Goal: Obtain resource: Download file/media

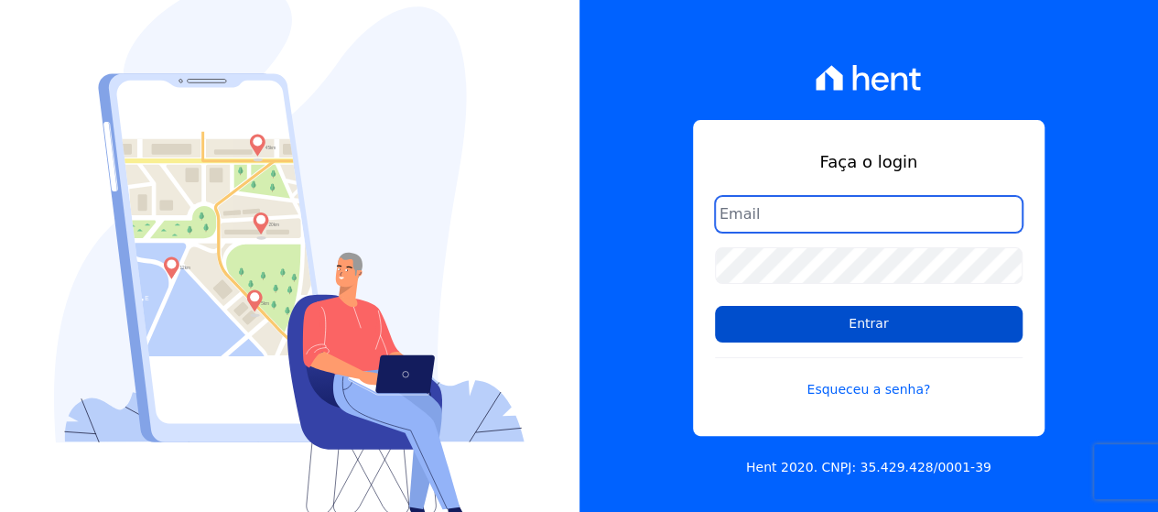
type input "[EMAIL_ADDRESS][DOMAIN_NAME]"
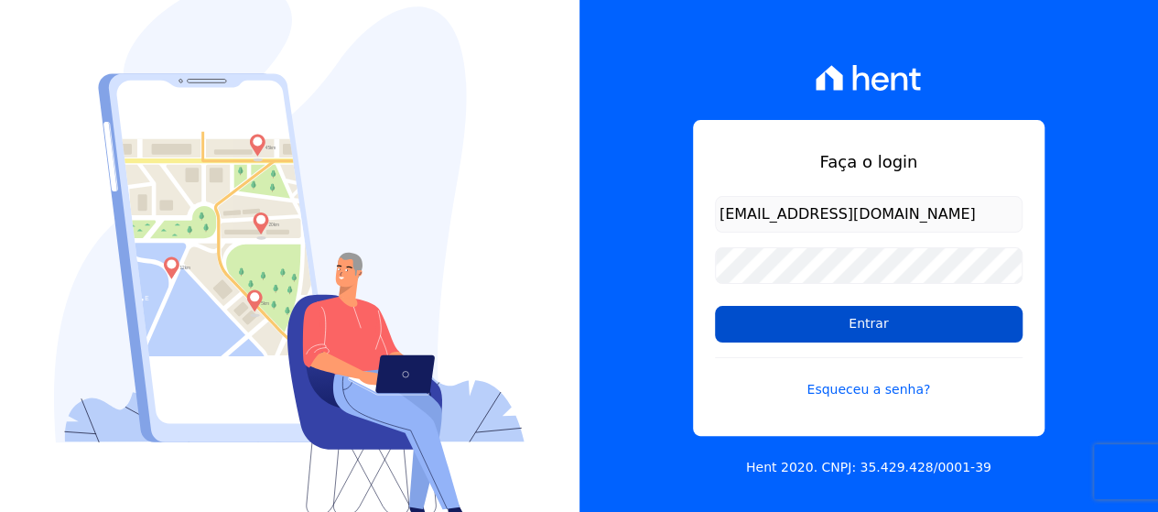
click at [800, 329] on input "Entrar" at bounding box center [868, 324] width 307 height 37
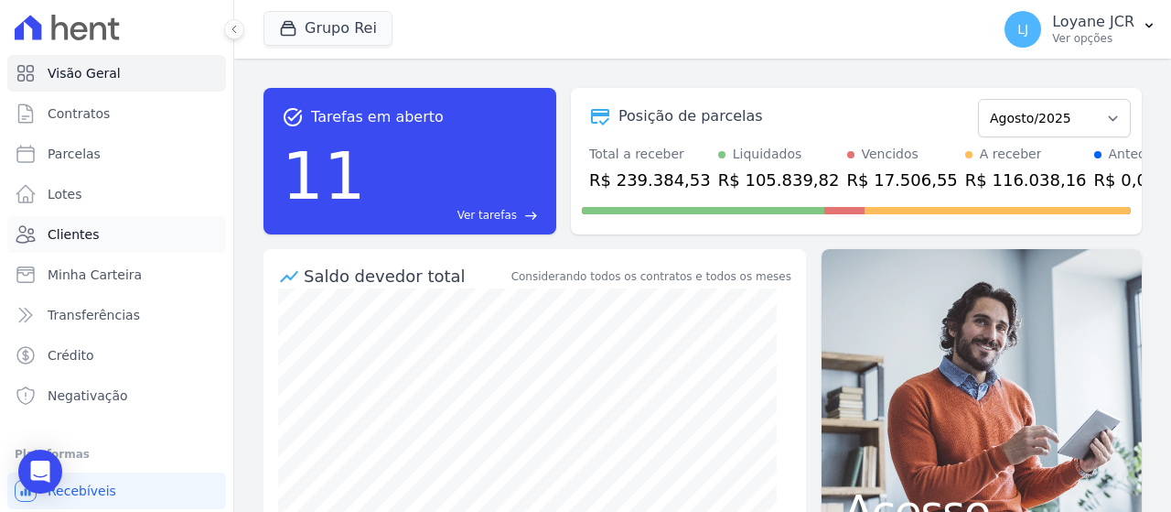
drag, startPoint x: 97, startPoint y: 233, endPoint x: 81, endPoint y: 243, distance: 19.3
click at [97, 233] on link "Clientes" at bounding box center [116, 234] width 219 height 37
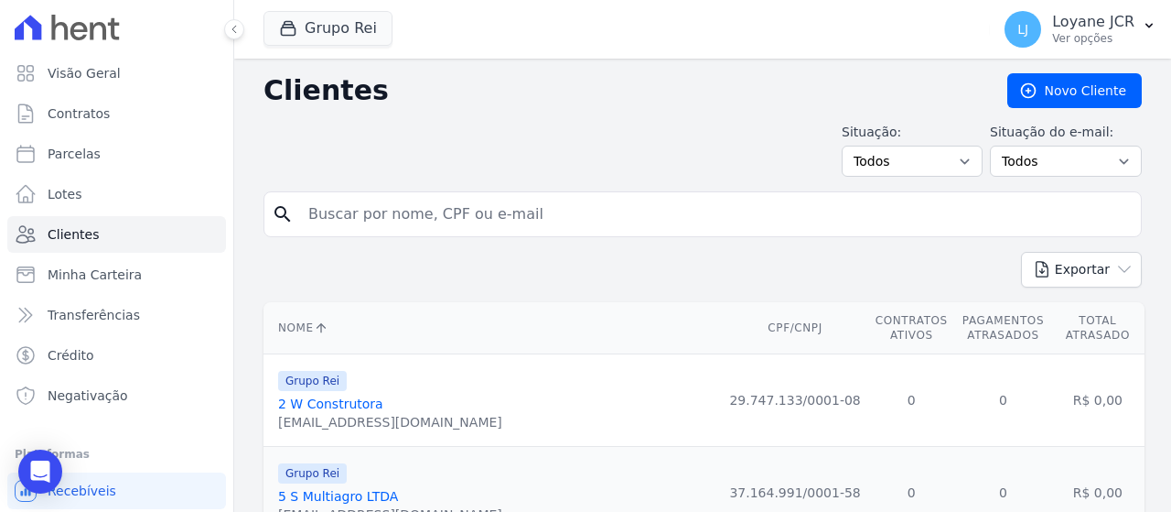
click at [564, 222] on input "search" at bounding box center [715, 214] width 836 height 37
paste input "[PERSON_NAME] [PERSON_NAME]"
type input "[PERSON_NAME] [PERSON_NAME]"
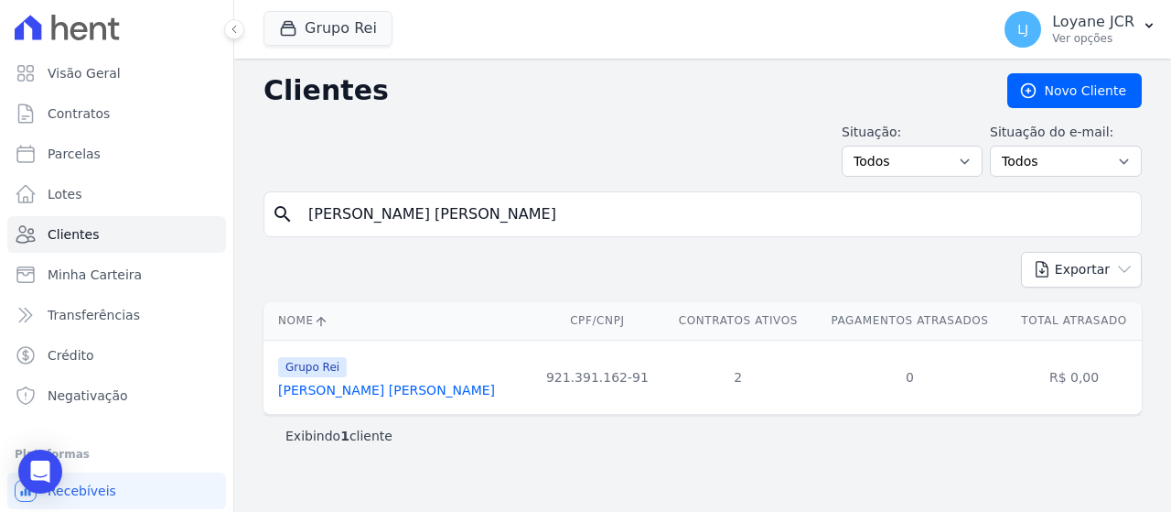
click at [392, 387] on link "[PERSON_NAME] [PERSON_NAME]" at bounding box center [386, 390] width 217 height 15
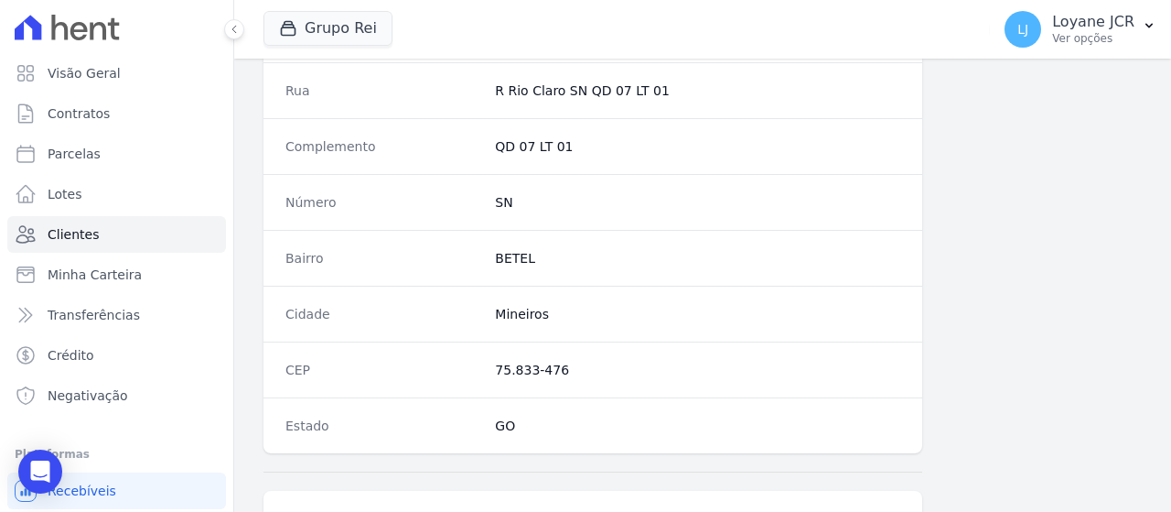
scroll to position [1375, 0]
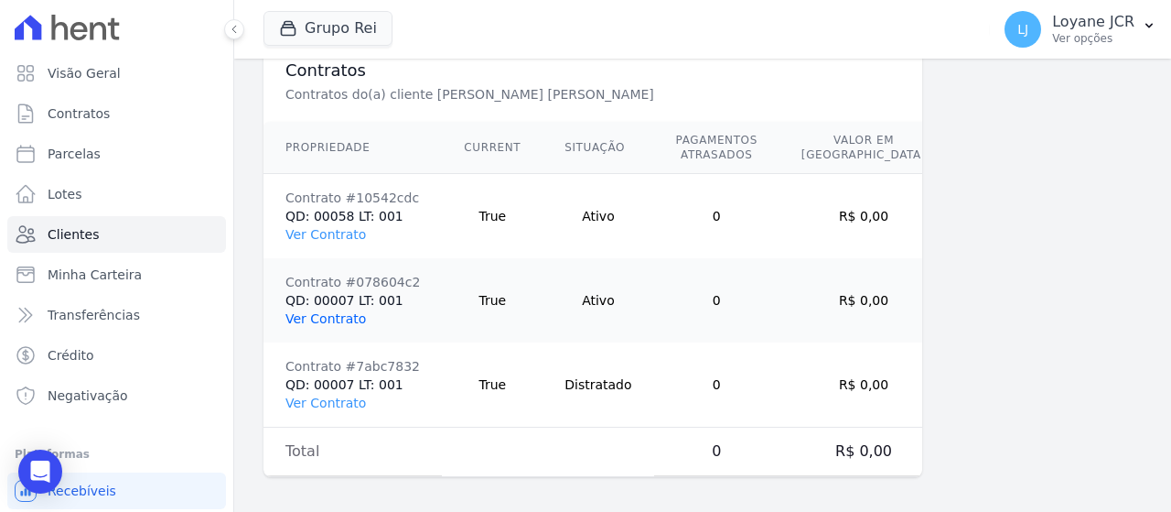
click at [322, 318] on link "Ver Contrato" at bounding box center [326, 318] width 81 height 15
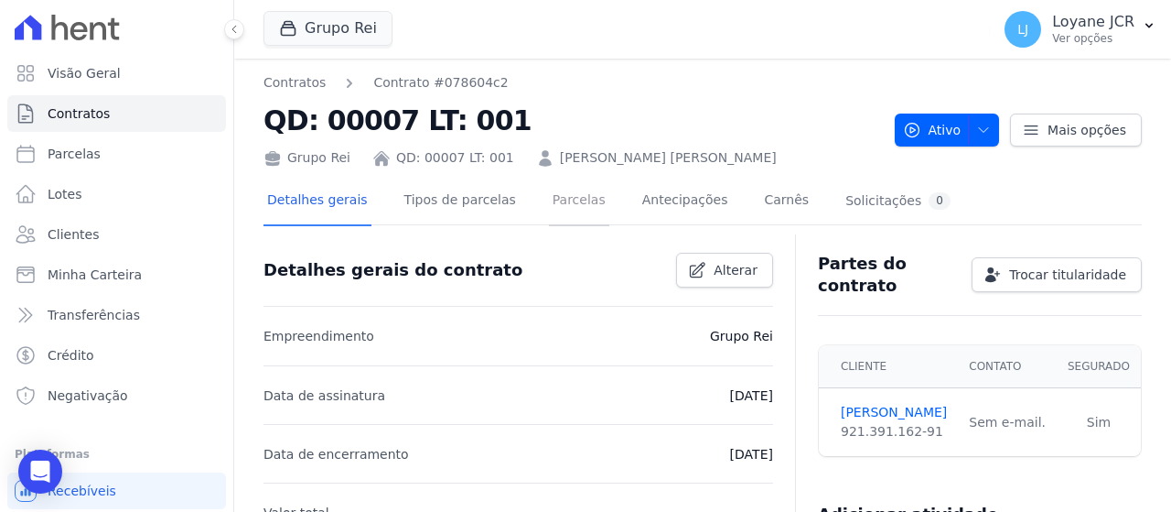
click at [554, 208] on link "Parcelas" at bounding box center [579, 202] width 60 height 49
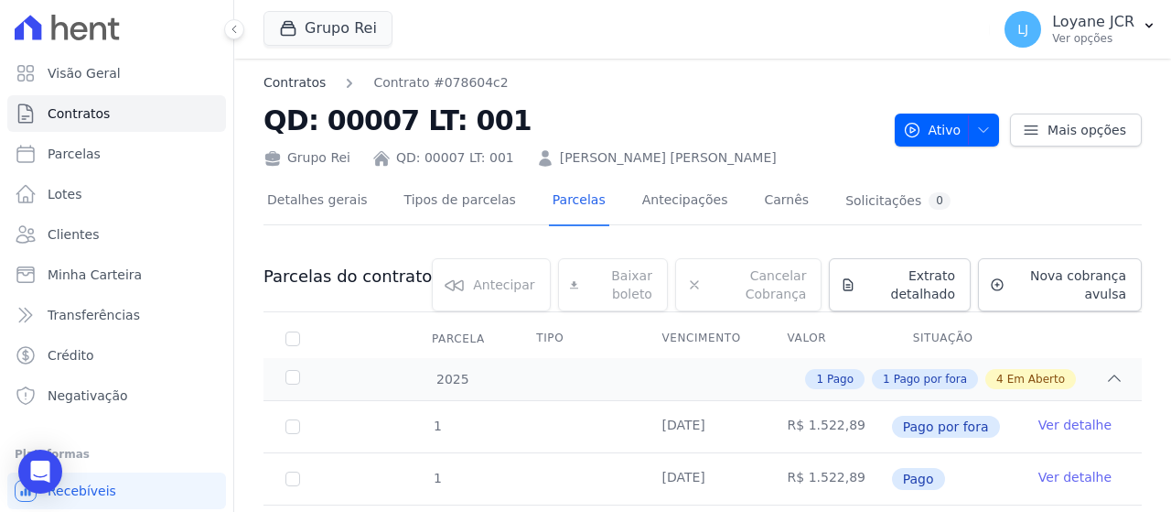
click at [314, 81] on link "Contratos" at bounding box center [295, 82] width 62 height 19
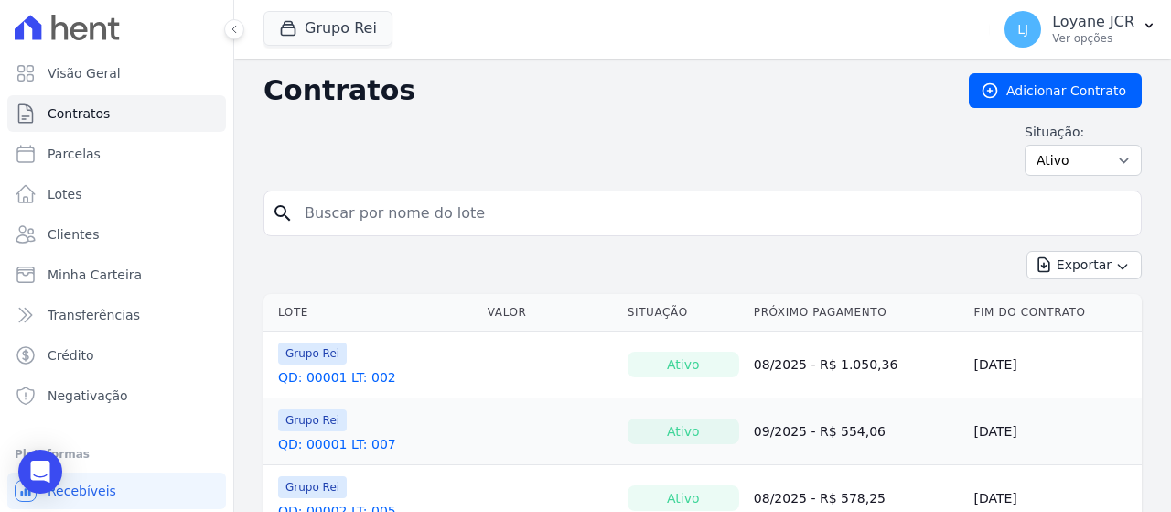
click at [362, 381] on link "QD: 00001 LT: 002" at bounding box center [337, 377] width 118 height 18
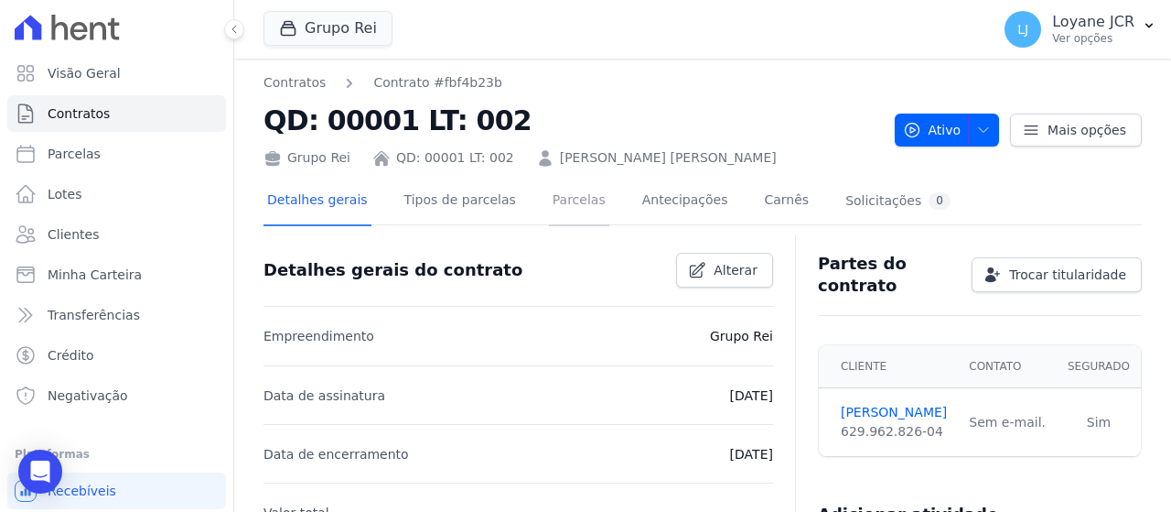
click at [563, 193] on link "Parcelas" at bounding box center [579, 202] width 60 height 49
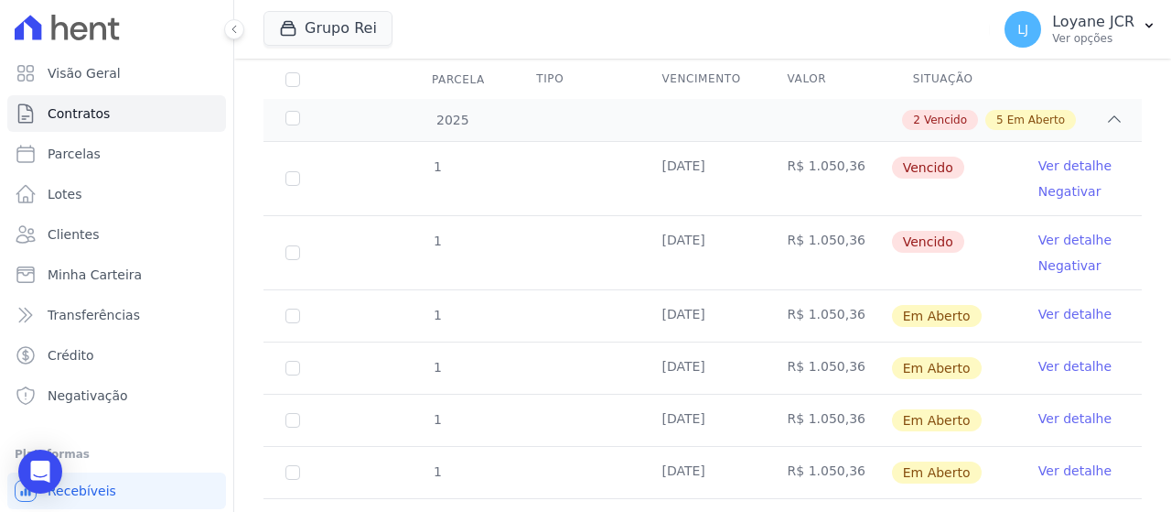
scroll to position [275, 0]
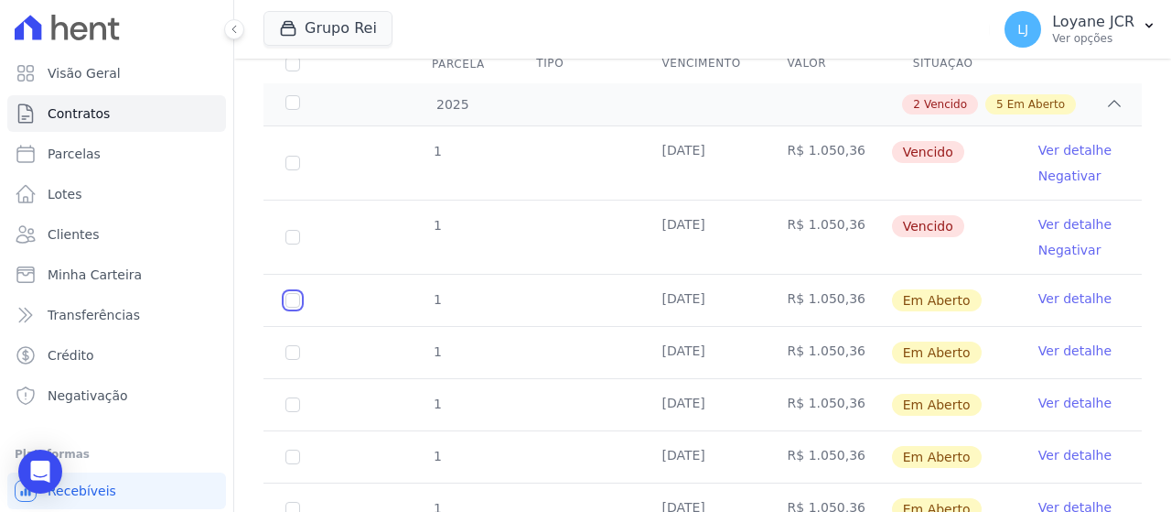
click at [297, 299] on input "checkbox" at bounding box center [293, 300] width 15 height 15
checkbox input "true"
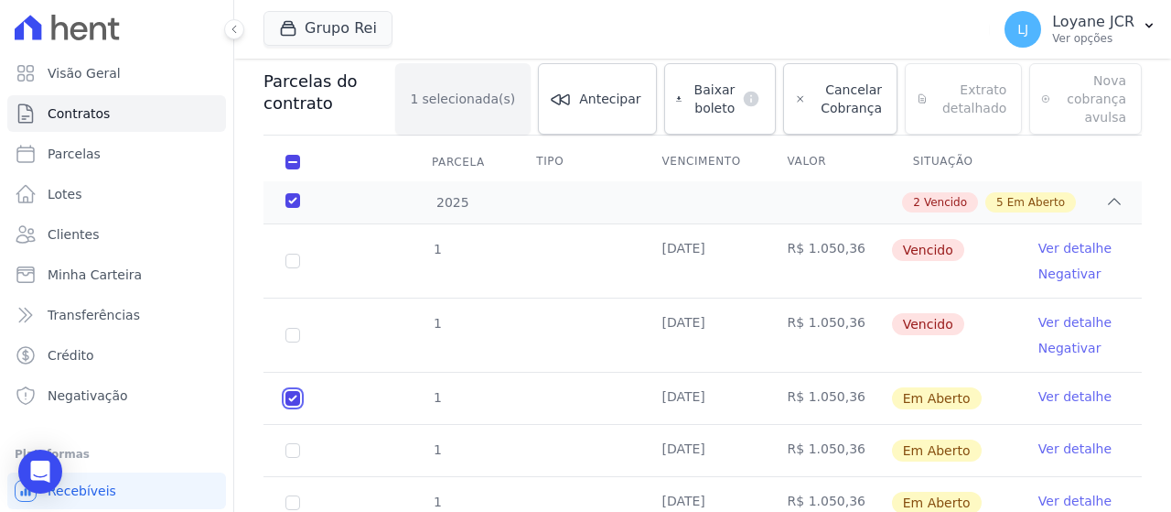
scroll to position [18, 0]
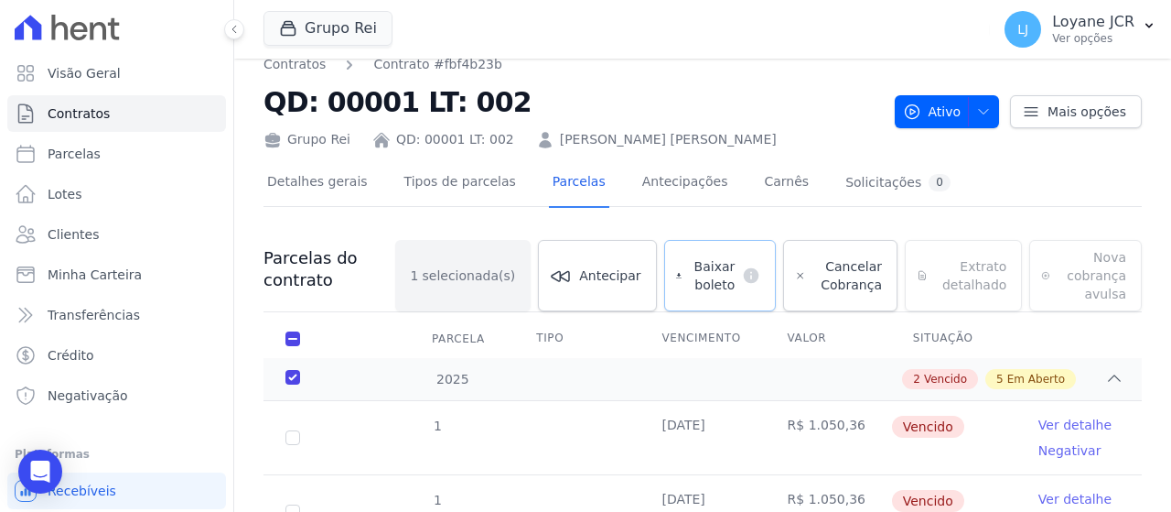
click at [724, 268] on span "Baixar boleto" at bounding box center [712, 275] width 46 height 37
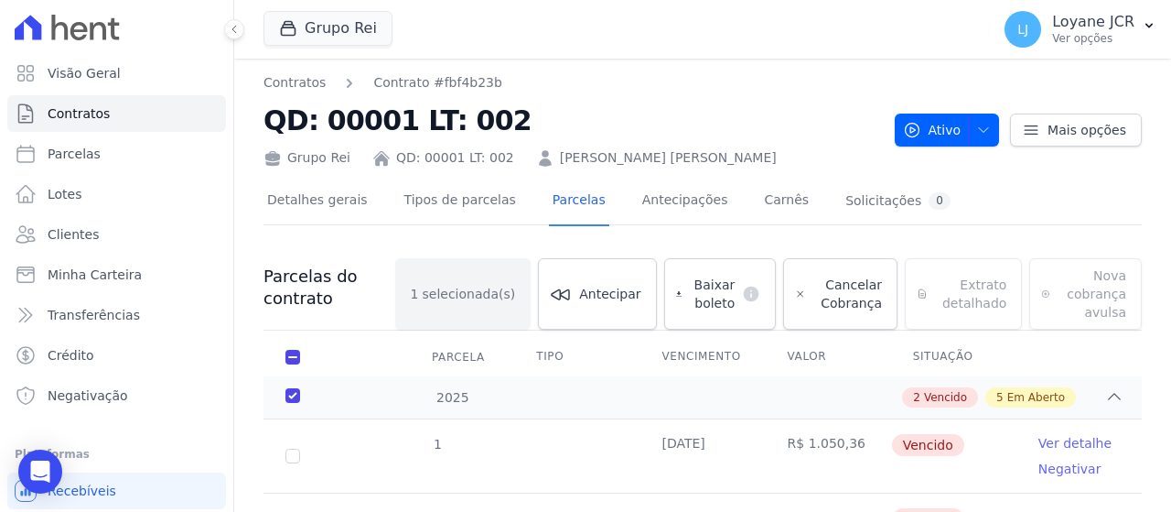
scroll to position [0, 0]
click at [293, 81] on link "Contratos" at bounding box center [295, 82] width 62 height 19
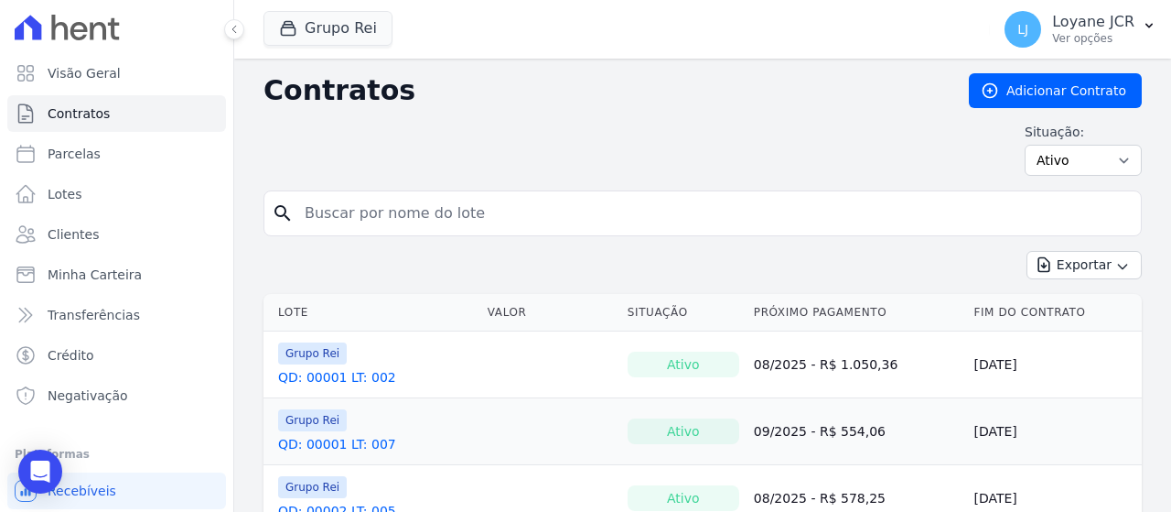
click at [454, 211] on input "search" at bounding box center [714, 213] width 840 height 37
paste input "[PERSON_NAME] [PERSON_NAME]"
type input "[PERSON_NAME] [PERSON_NAME]"
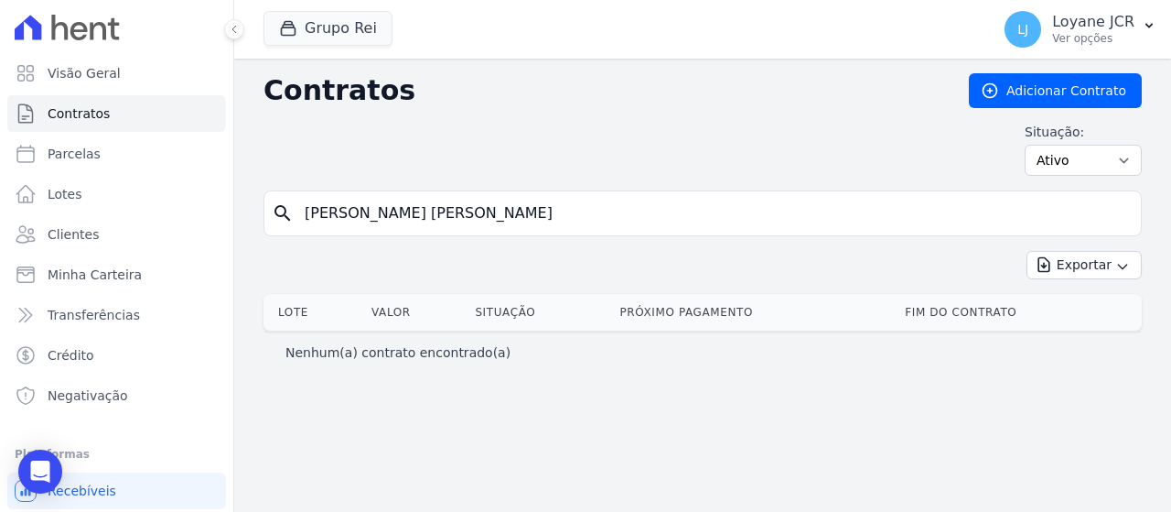
click at [505, 206] on input "[PERSON_NAME] [PERSON_NAME]" at bounding box center [714, 213] width 840 height 37
click at [161, 230] on link "Clientes" at bounding box center [116, 234] width 219 height 37
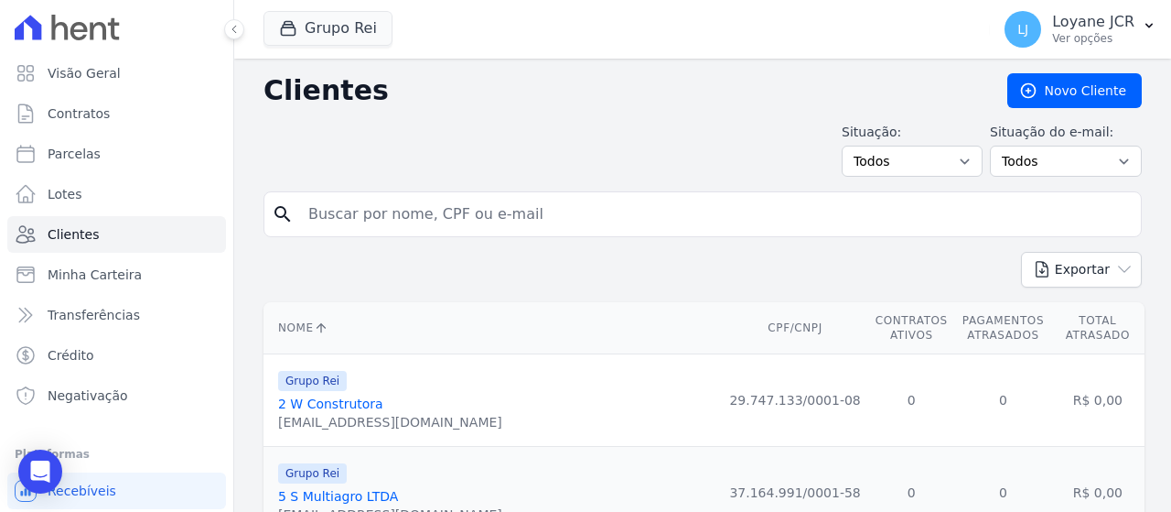
click at [536, 221] on input "search" at bounding box center [715, 214] width 836 height 37
paste input "[PERSON_NAME] [PERSON_NAME]"
type input "[PERSON_NAME] [PERSON_NAME]"
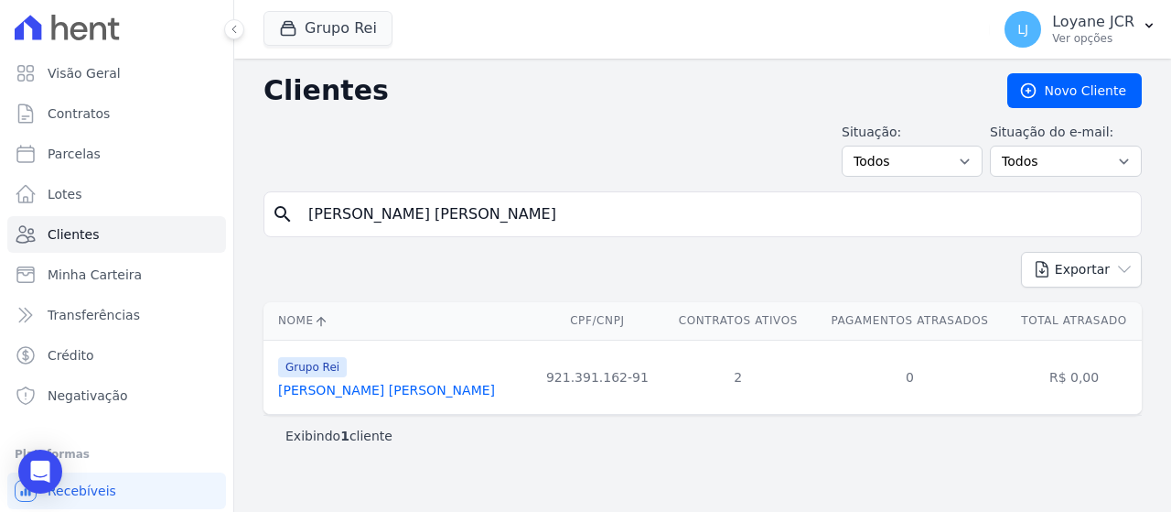
click at [365, 395] on link "[PERSON_NAME] [PERSON_NAME]" at bounding box center [386, 390] width 217 height 15
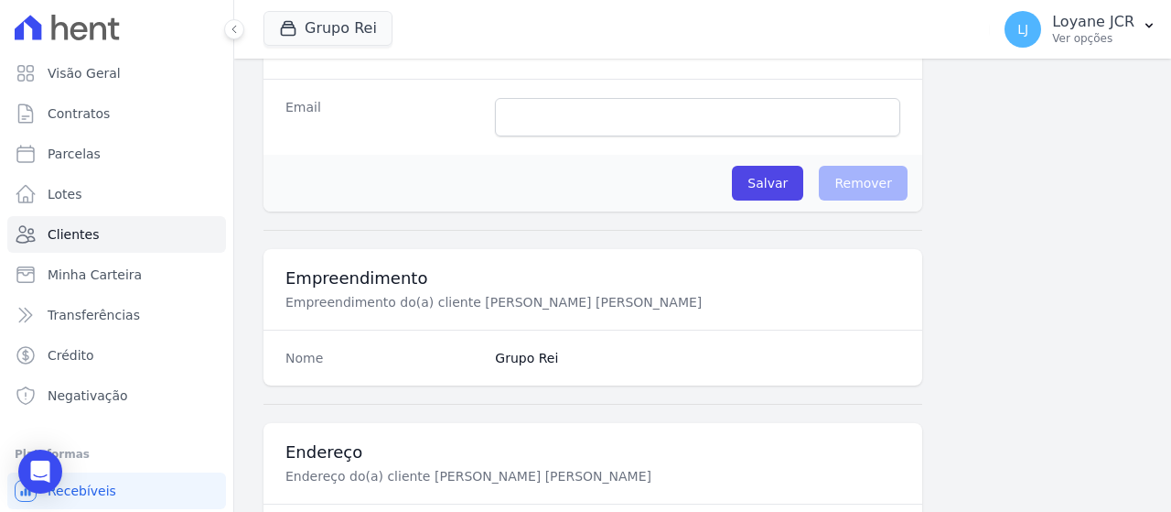
scroll to position [1375, 0]
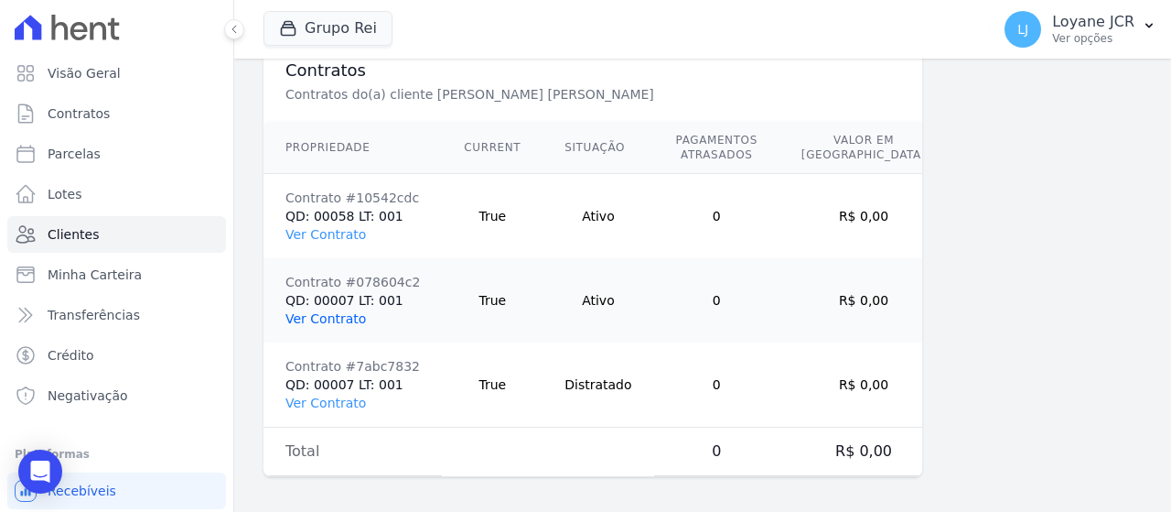
click at [329, 314] on link "Ver Contrato" at bounding box center [326, 318] width 81 height 15
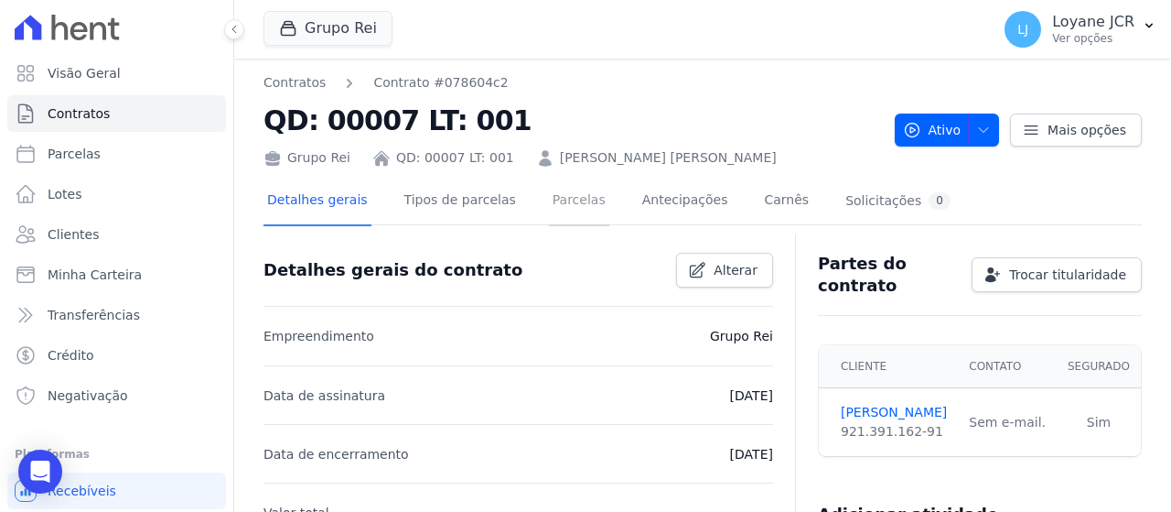
click at [549, 202] on link "Parcelas" at bounding box center [579, 202] width 60 height 49
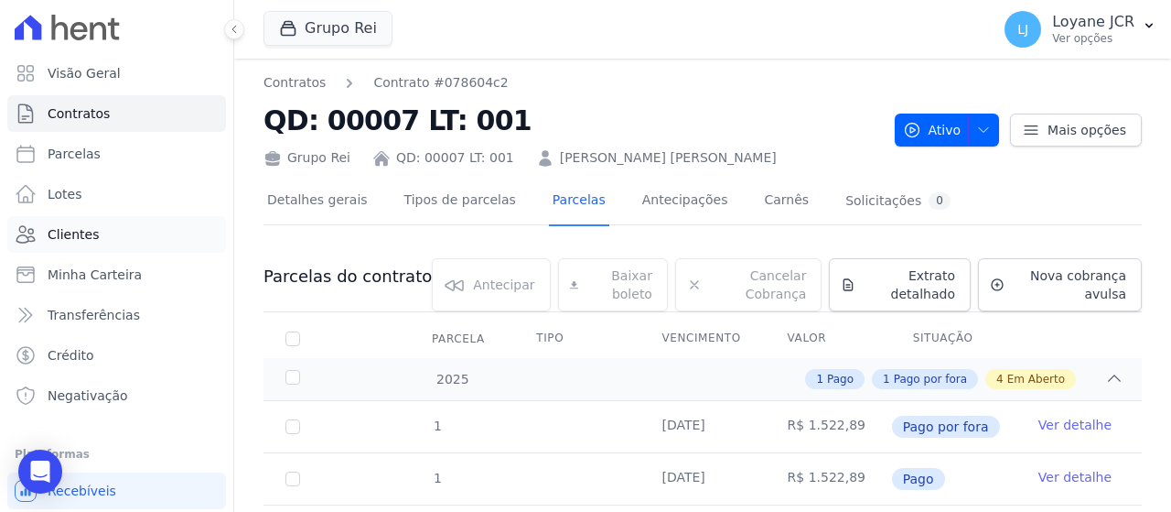
click at [135, 225] on link "Clientes" at bounding box center [116, 234] width 219 height 37
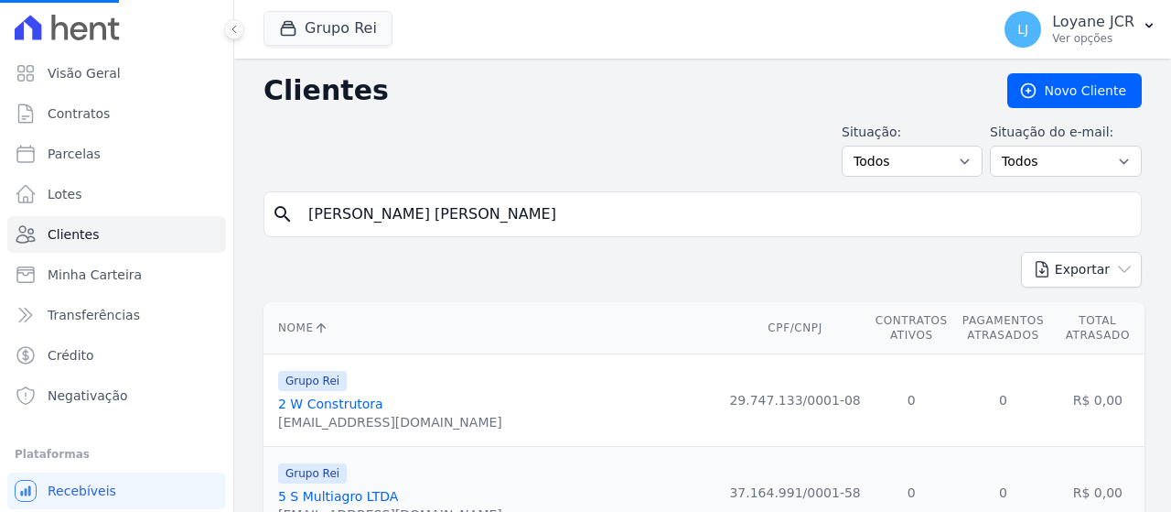
click at [542, 219] on input "[PERSON_NAME] [PERSON_NAME]" at bounding box center [715, 214] width 836 height 37
click at [486, 210] on input "search" at bounding box center [715, 214] width 836 height 37
paste input "[PERSON_NAME] [PERSON_NAME]"
type input "[PERSON_NAME] [PERSON_NAME]"
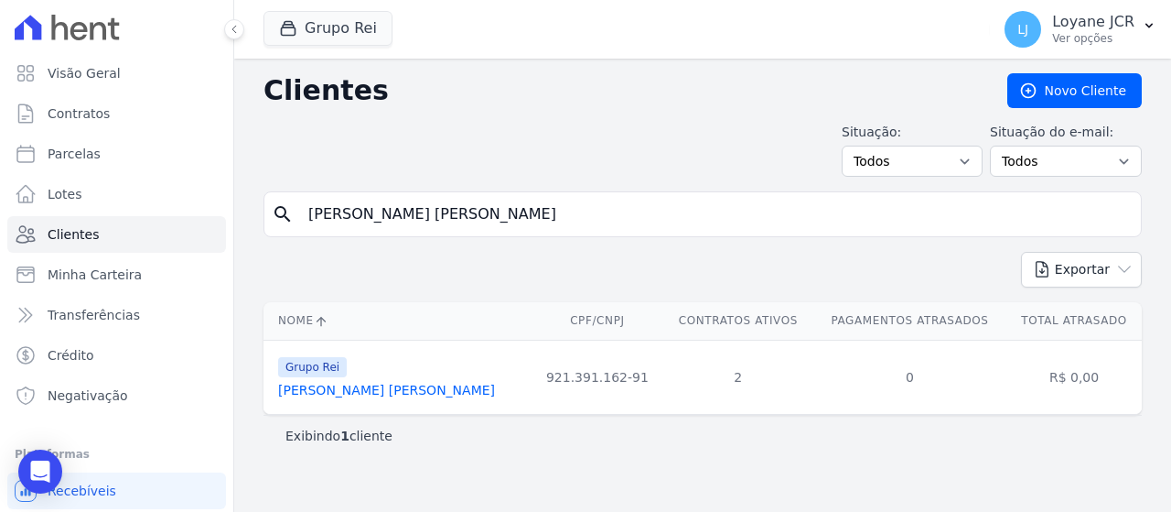
click at [391, 393] on link "[PERSON_NAME] [PERSON_NAME]" at bounding box center [386, 390] width 217 height 15
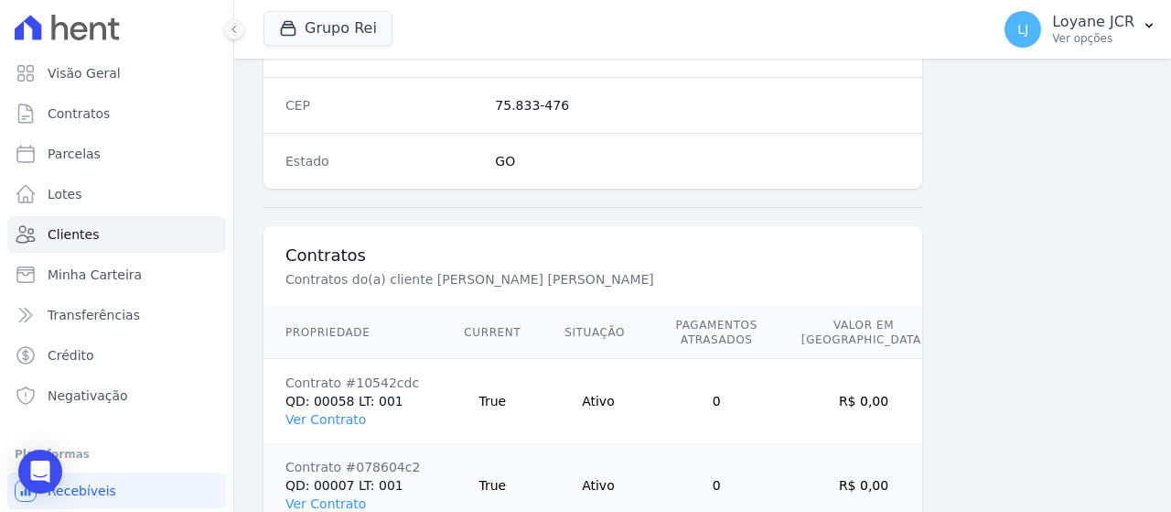
scroll to position [1373, 0]
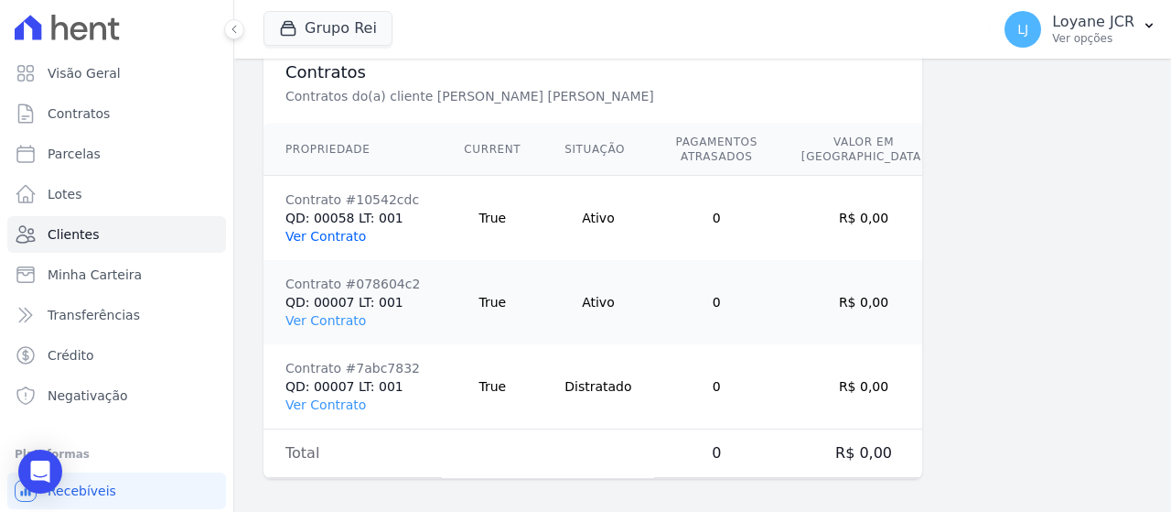
click at [342, 229] on link "Ver Contrato" at bounding box center [326, 236] width 81 height 15
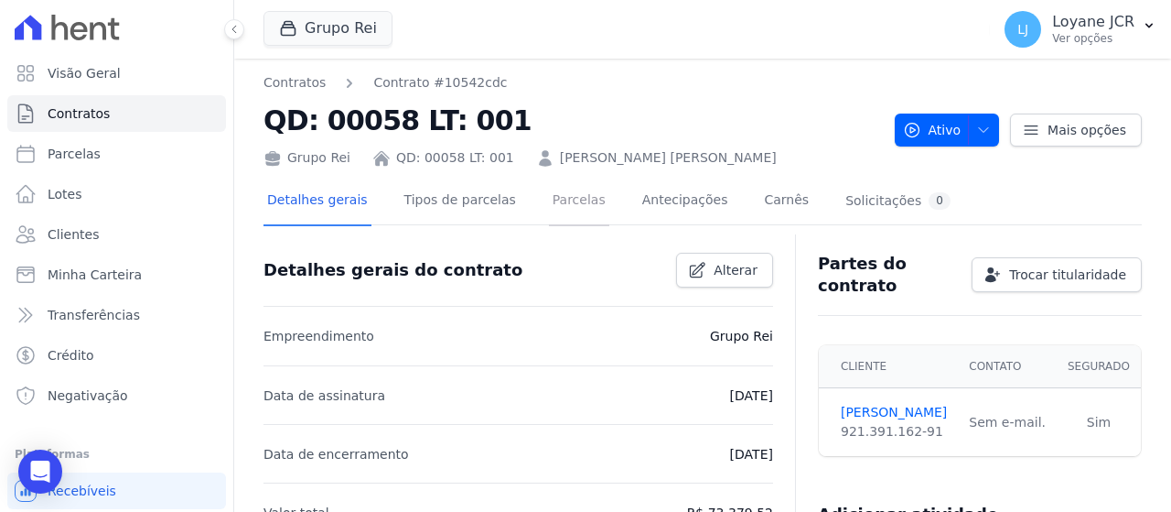
click at [566, 196] on link "Parcelas" at bounding box center [579, 202] width 60 height 49
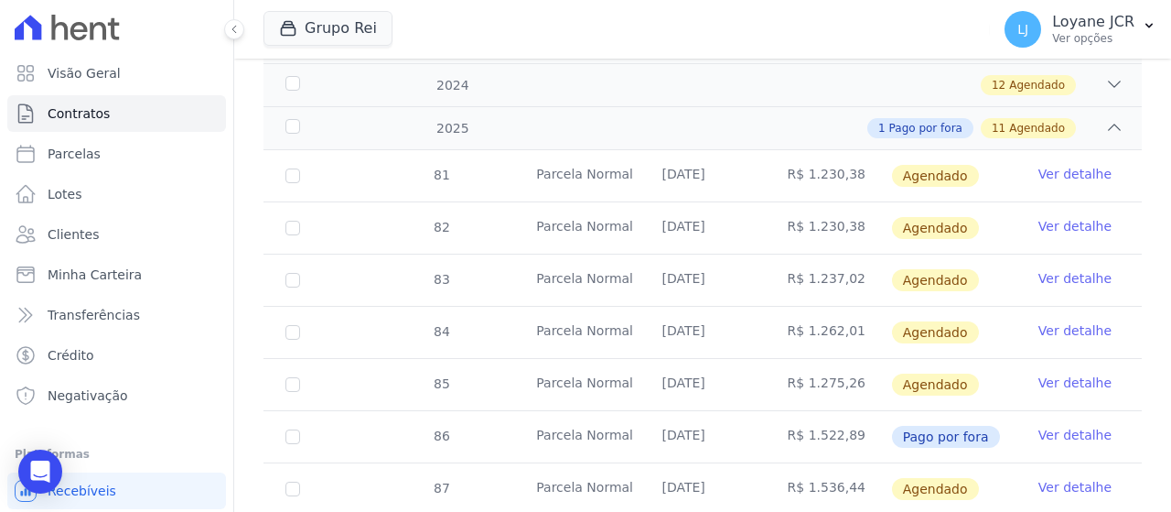
scroll to position [275, 0]
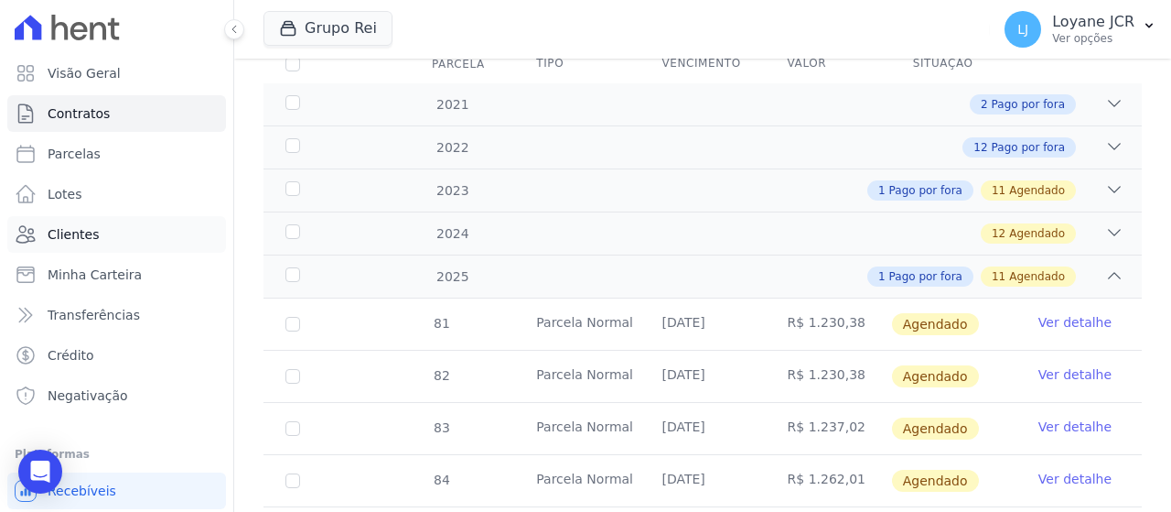
click at [93, 231] on span "Clientes" at bounding box center [73, 234] width 51 height 18
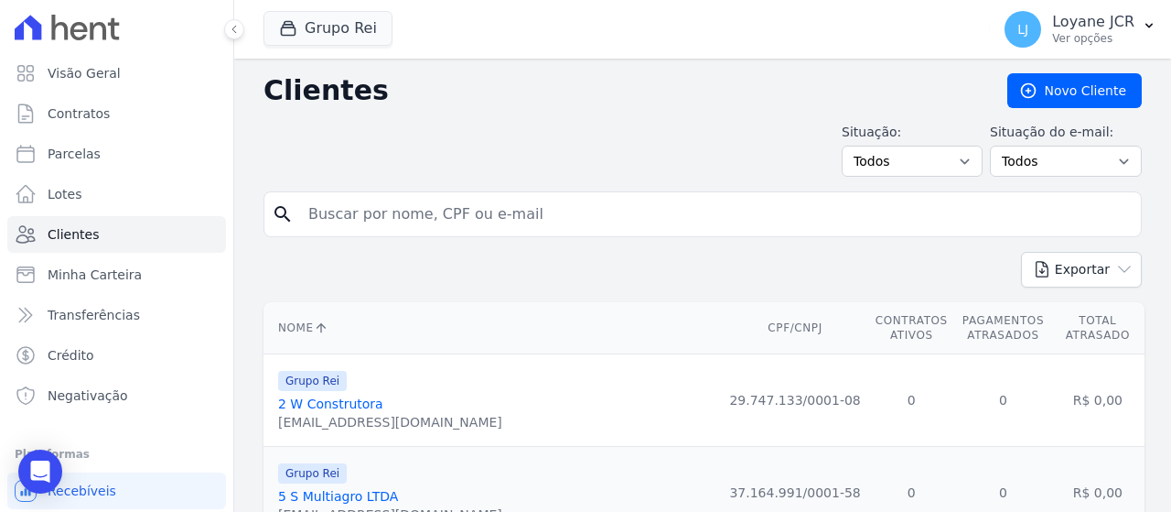
click at [700, 216] on input "search" at bounding box center [715, 214] width 836 height 37
paste input "001.906.961-84"
type input "001.906.961-84,"
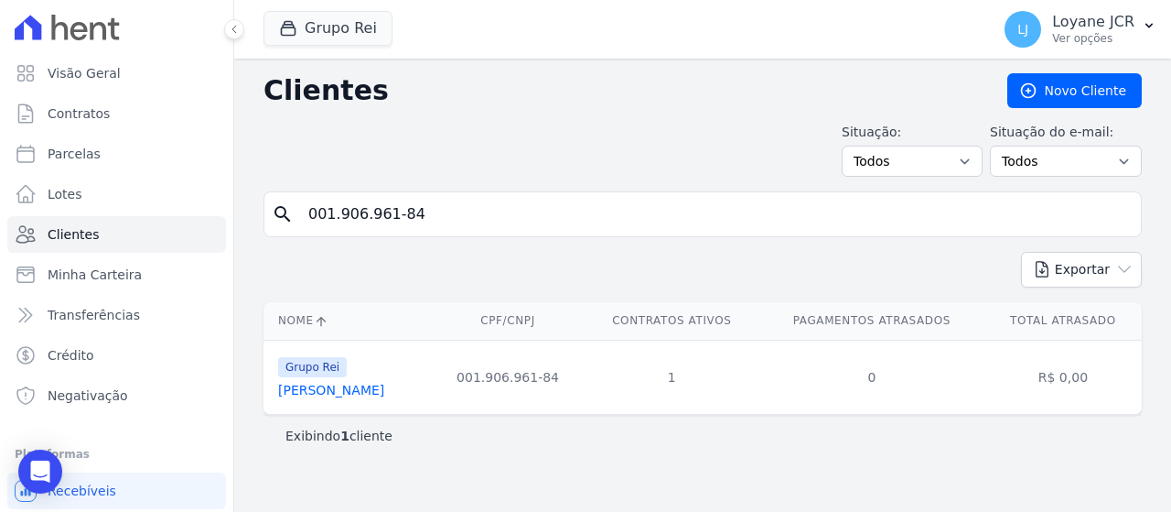
click at [454, 220] on input "001.906.961-84" at bounding box center [715, 214] width 836 height 37
drag, startPoint x: 469, startPoint y: 218, endPoint x: -262, endPoint y: 232, distance: 730.4
click at [0, 232] on html "Visão Geral Contratos [GEOGRAPHIC_DATA] Lotes Clientes Minha Carteira Transferê…" at bounding box center [585, 256] width 1171 height 512
paste input "[PERSON_NAME]"
type input "[PERSON_NAME]"
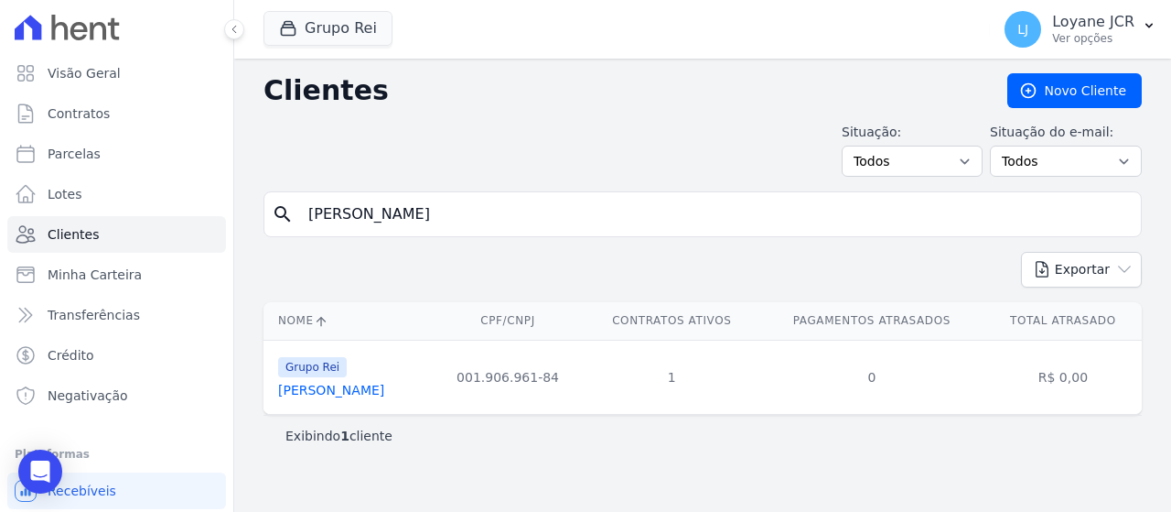
click at [384, 393] on link "[PERSON_NAME]" at bounding box center [331, 390] width 106 height 15
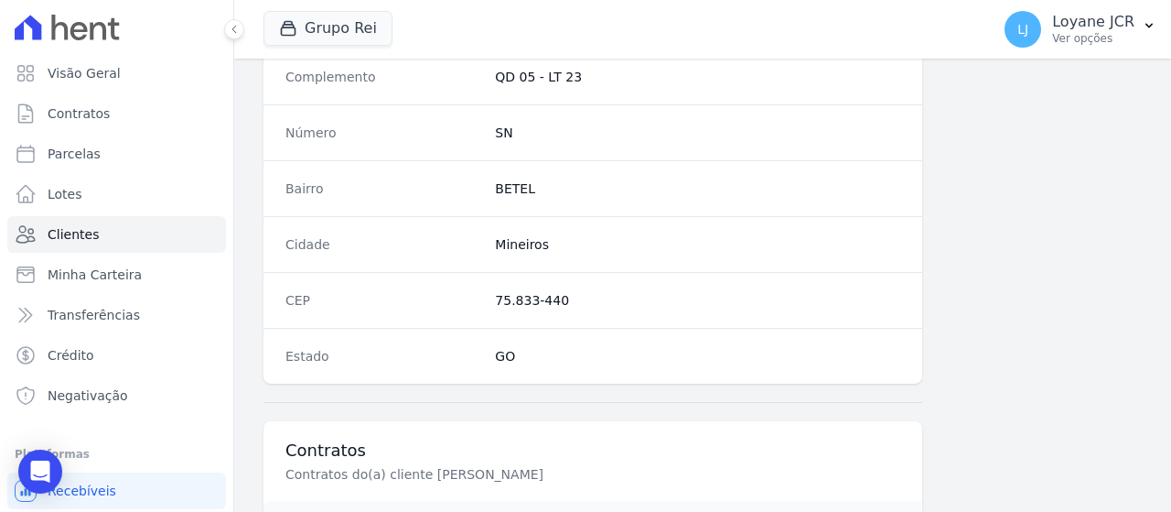
scroll to position [1290, 0]
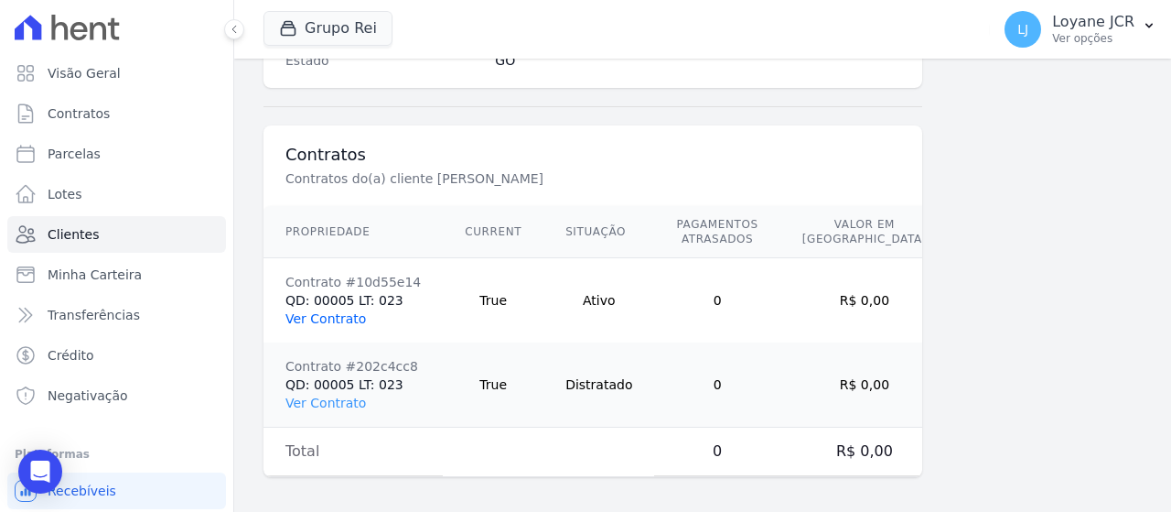
click at [304, 317] on link "Ver Contrato" at bounding box center [326, 318] width 81 height 15
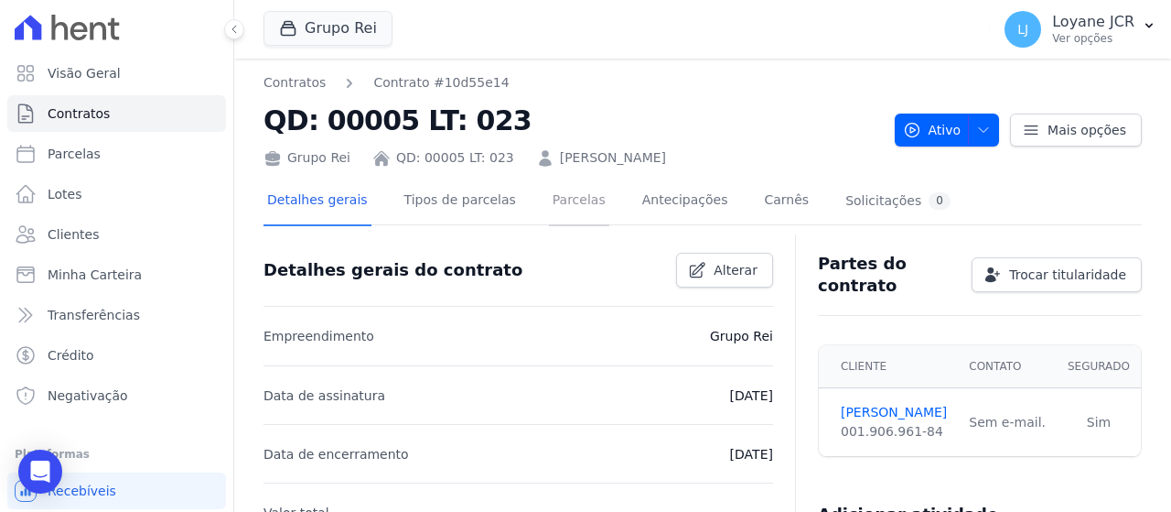
click at [549, 201] on link "Parcelas" at bounding box center [579, 202] width 60 height 49
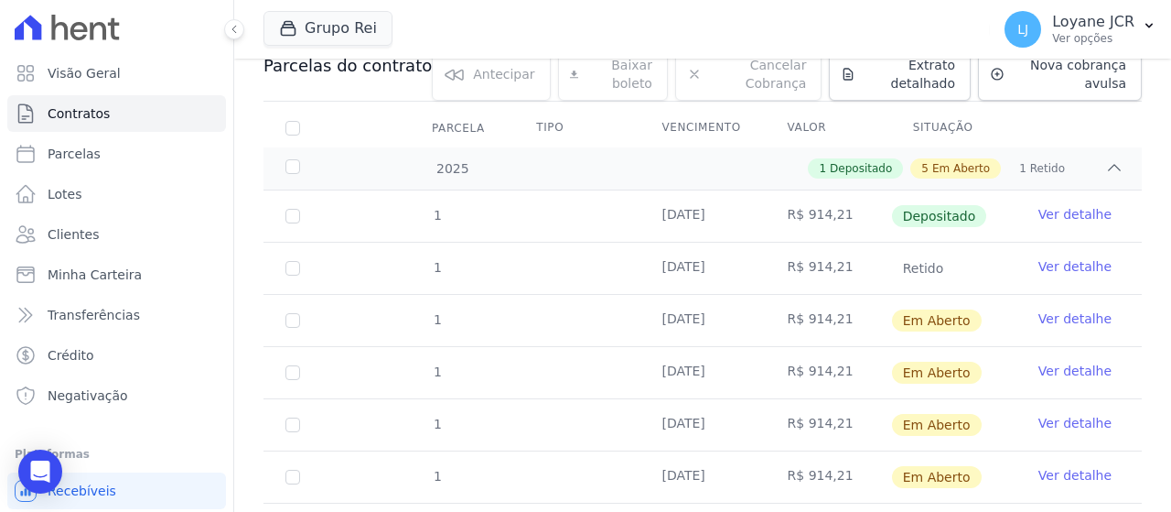
scroll to position [275, 0]
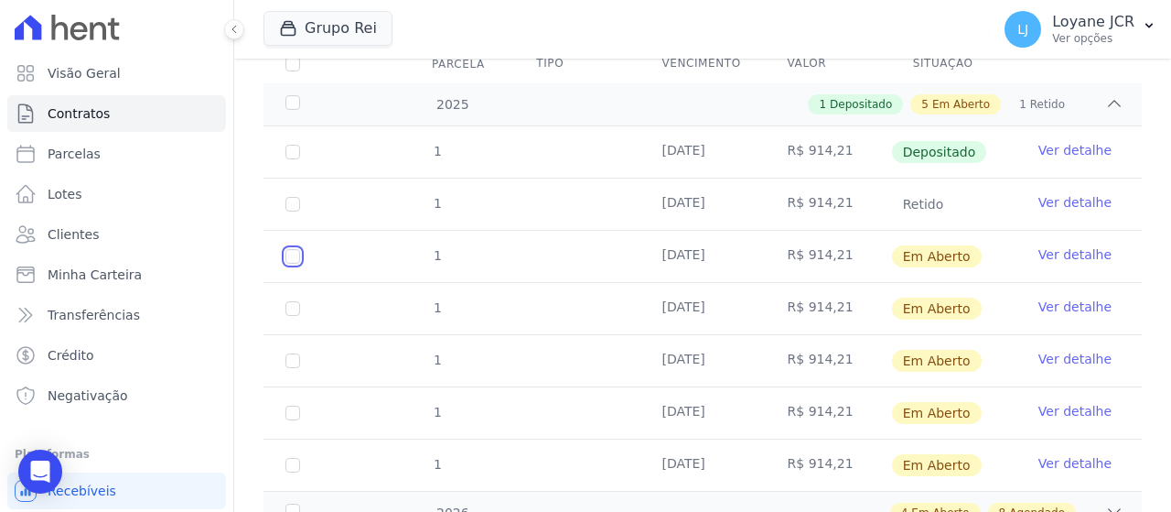
click at [295, 254] on input "checkbox" at bounding box center [293, 256] width 15 height 15
checkbox input "true"
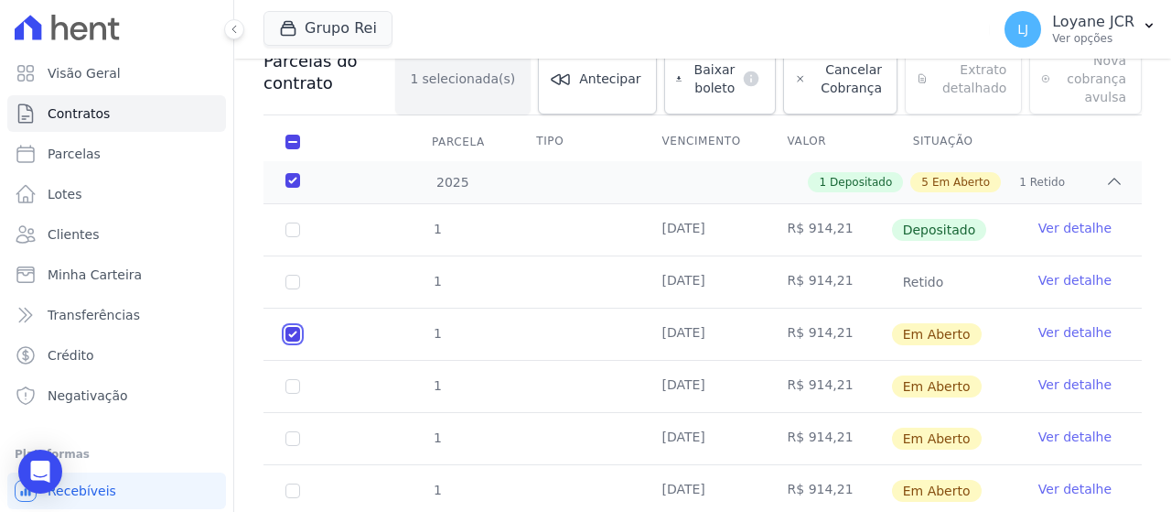
scroll to position [110, 0]
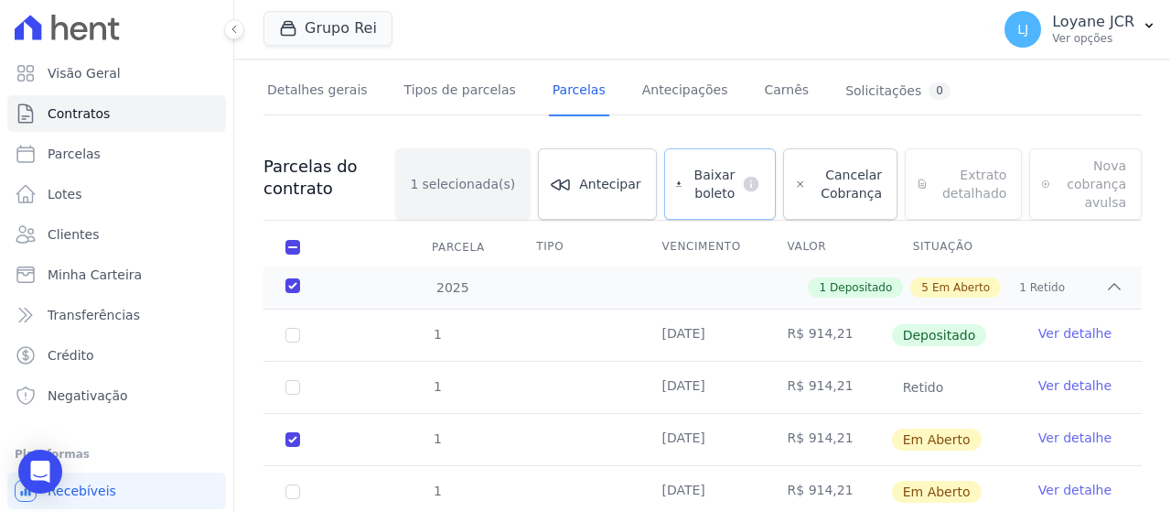
click at [728, 186] on span "Baixar boleto" at bounding box center [712, 184] width 46 height 37
